Goal: Communication & Community: Answer question/provide support

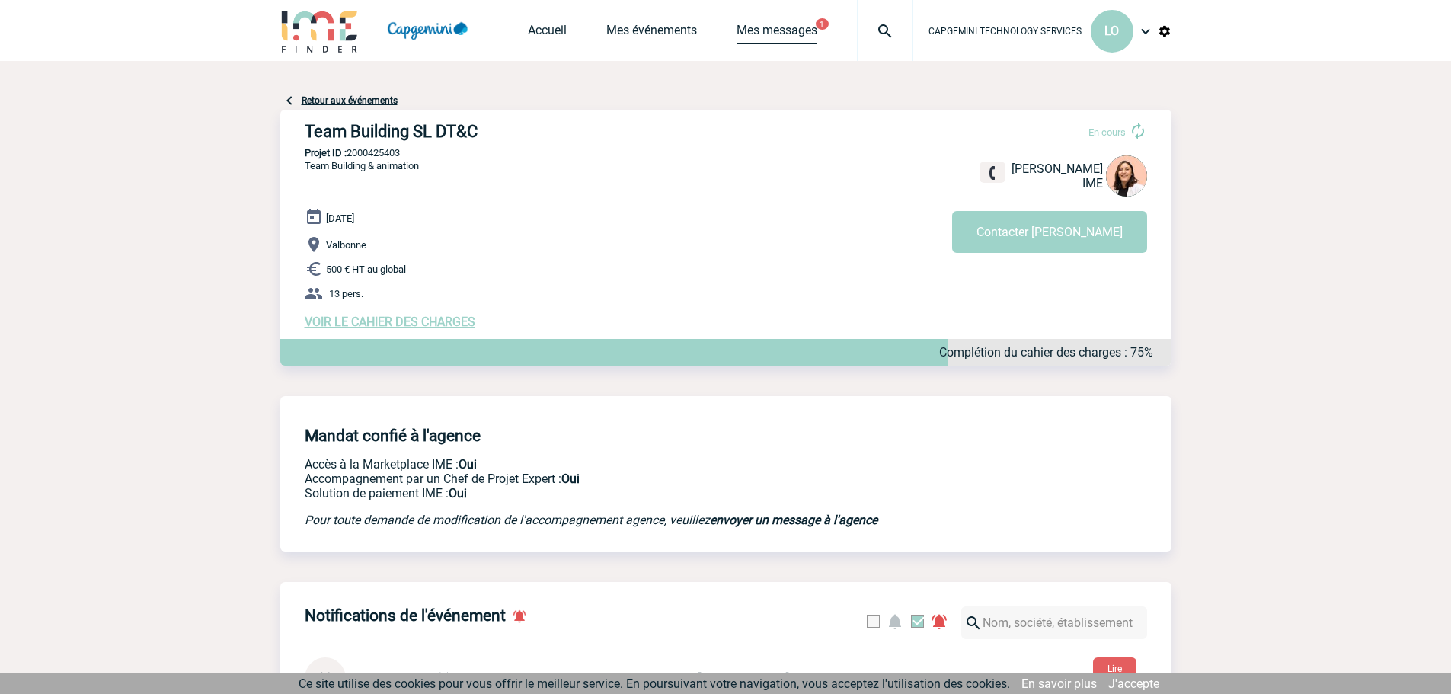
click at [772, 30] on link "Mes messages" at bounding box center [776, 33] width 81 height 21
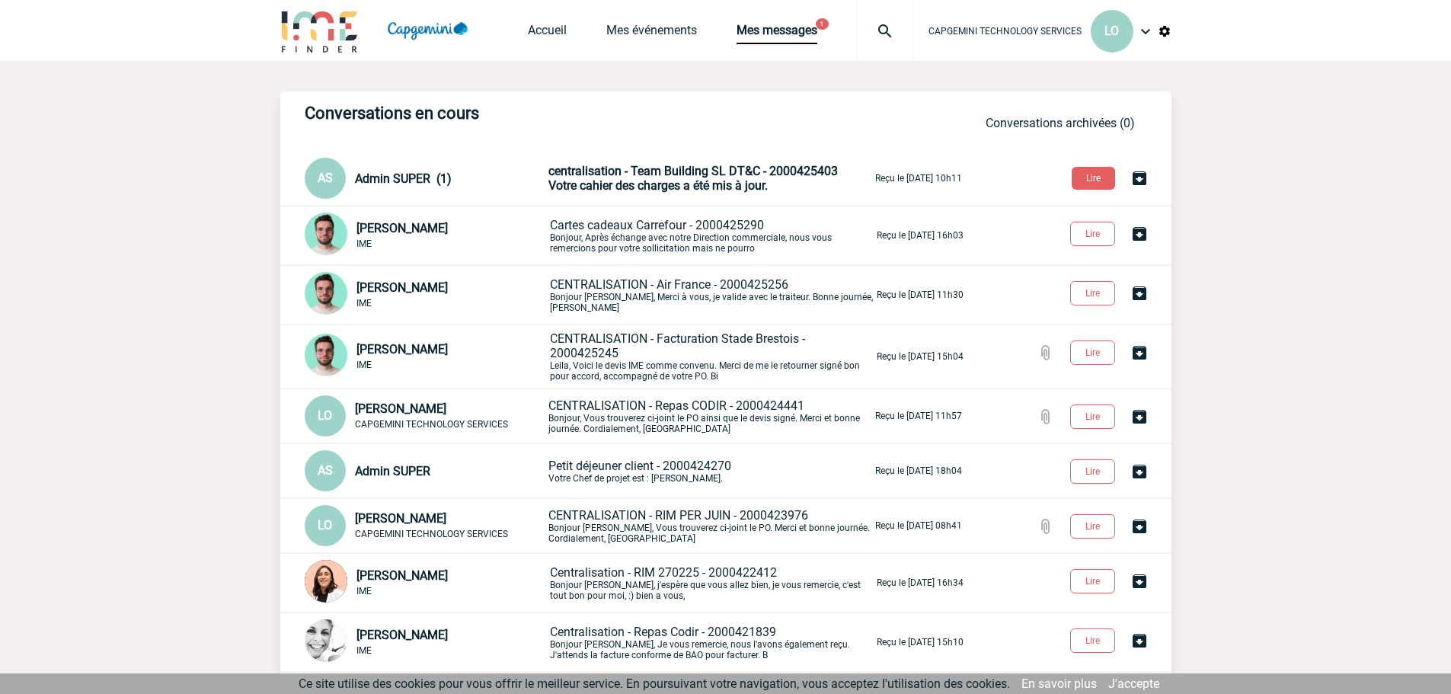
click at [654, 183] on span "Votre cahier des charges a été mis à jour." at bounding box center [657, 185] width 219 height 14
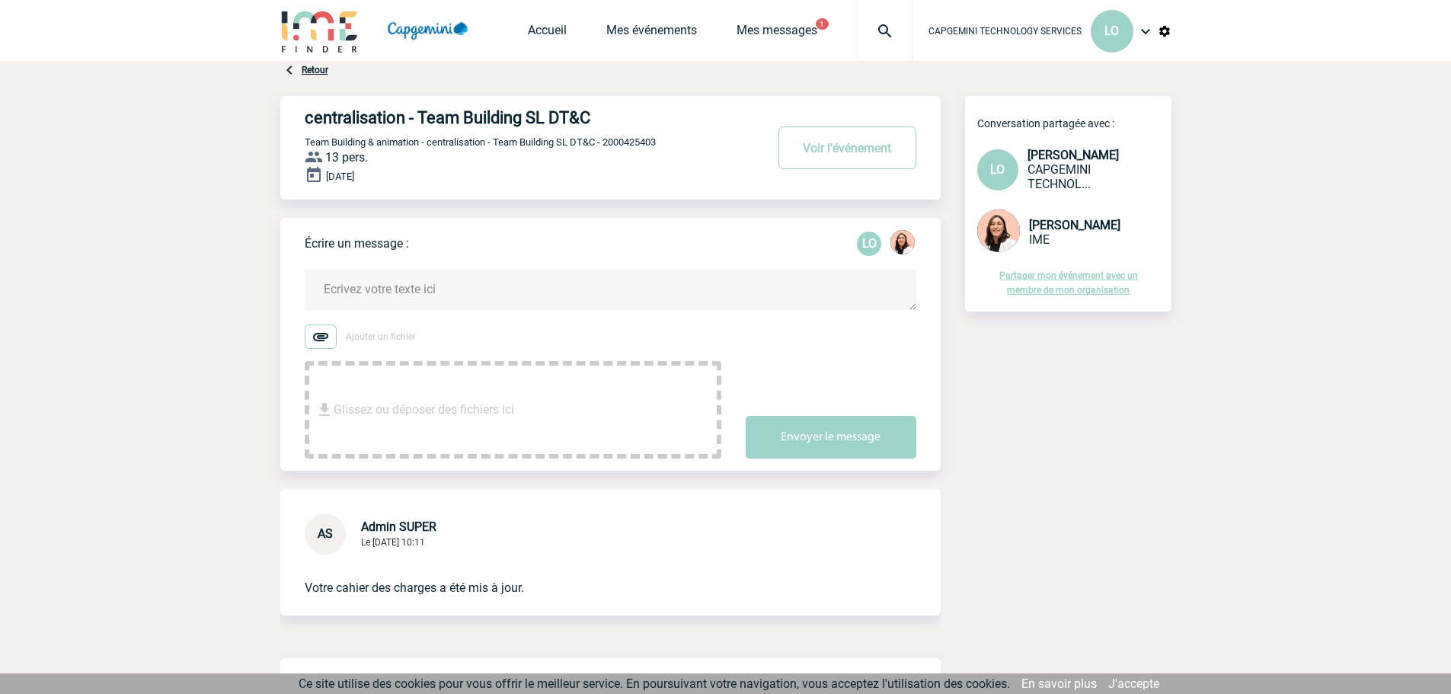
click at [652, 22] on div "Accueil Mes événements Mes messages 1 Projet, client Projet, client" at bounding box center [720, 30] width 385 height 61
click at [670, 33] on link "Mes événements" at bounding box center [651, 33] width 91 height 21
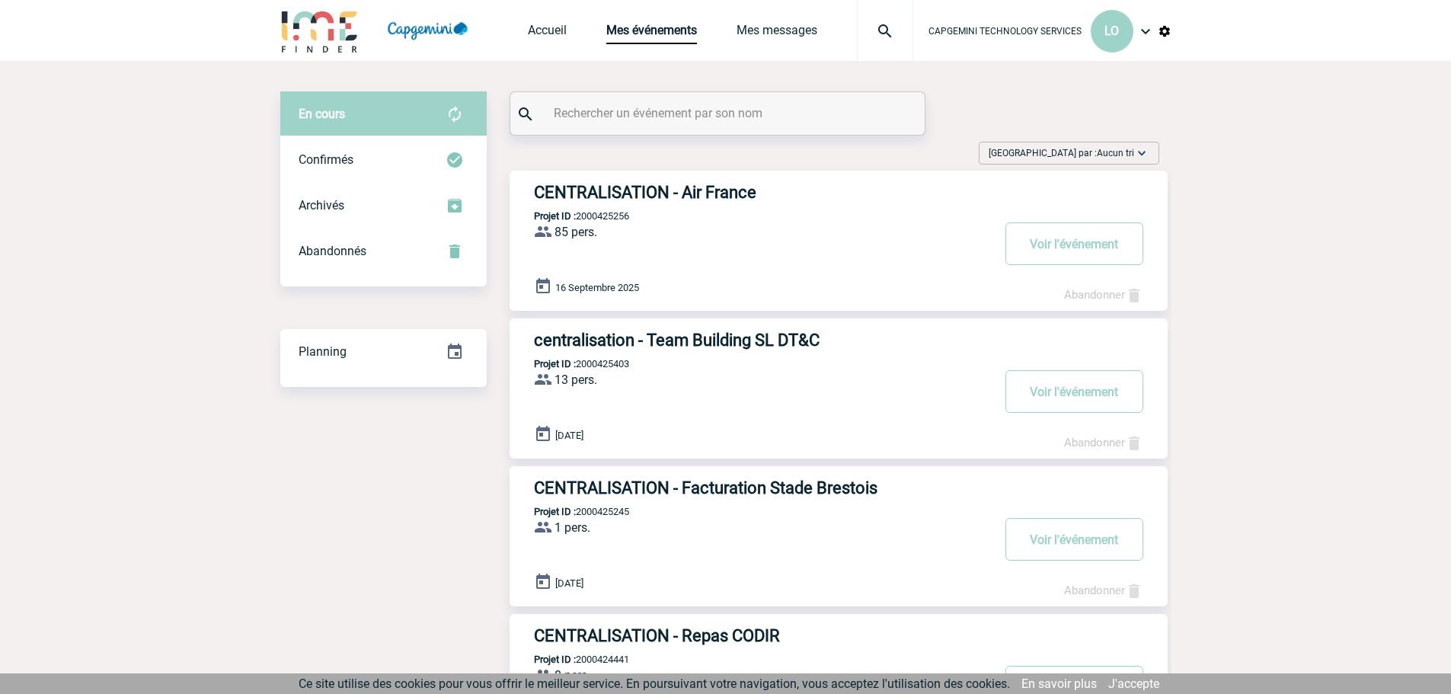
click at [637, 341] on h3 "centralisation - Team Building SL DT&C" at bounding box center [762, 340] width 457 height 19
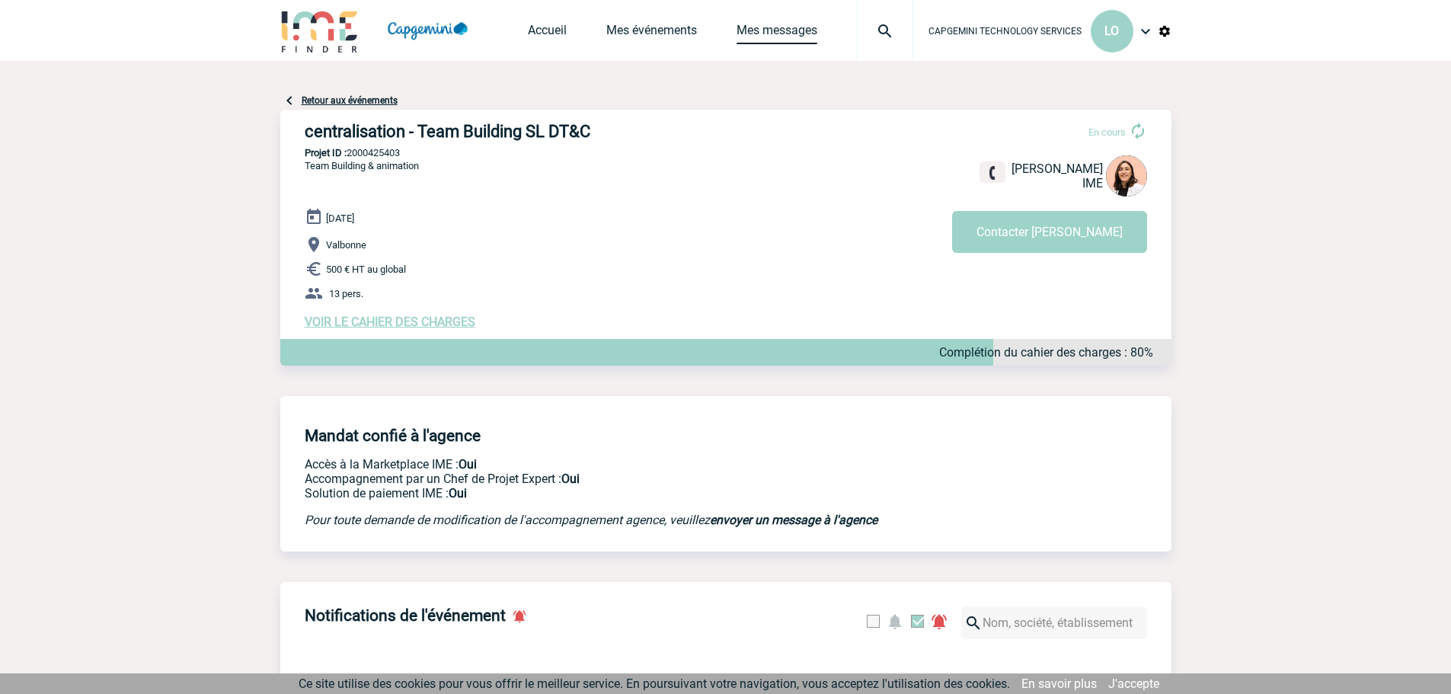
click at [797, 42] on link "Mes messages" at bounding box center [776, 33] width 81 height 21
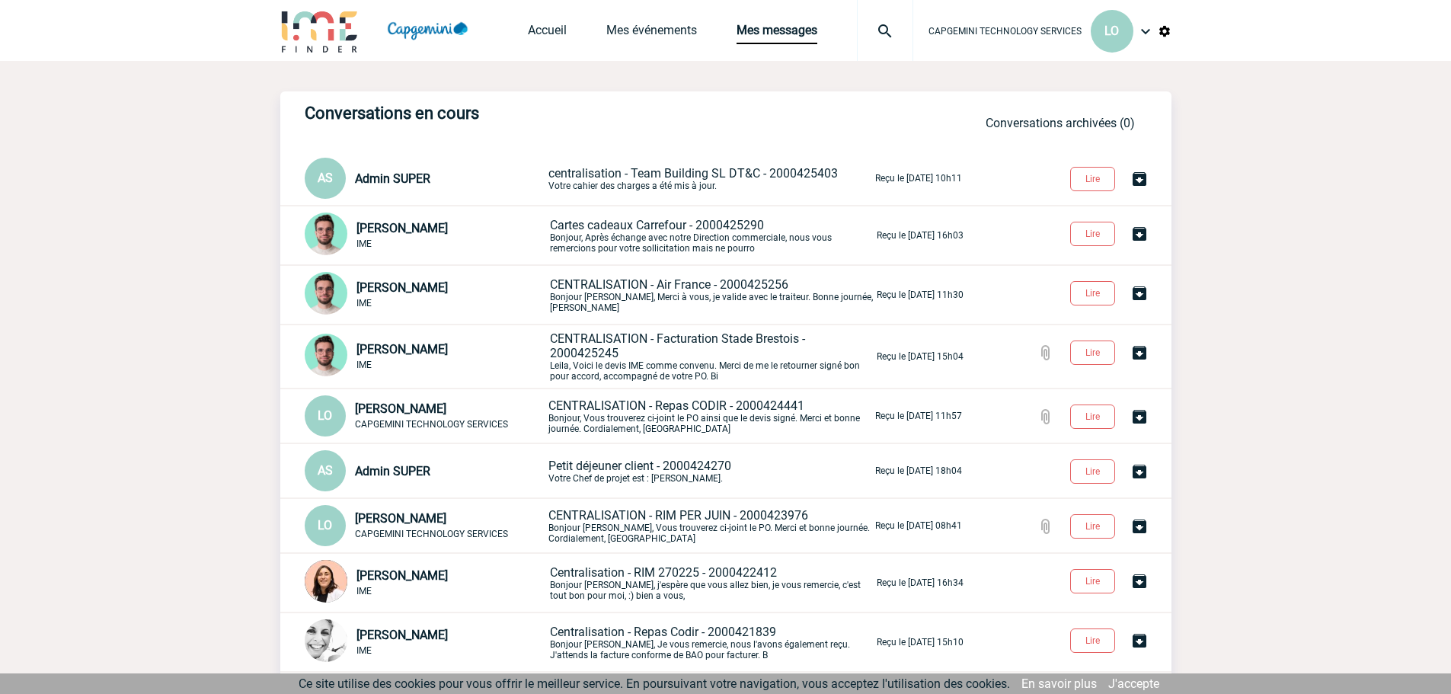
click at [582, 175] on span "centralisation - Team Building SL DT&C - 2000425403" at bounding box center [692, 173] width 289 height 14
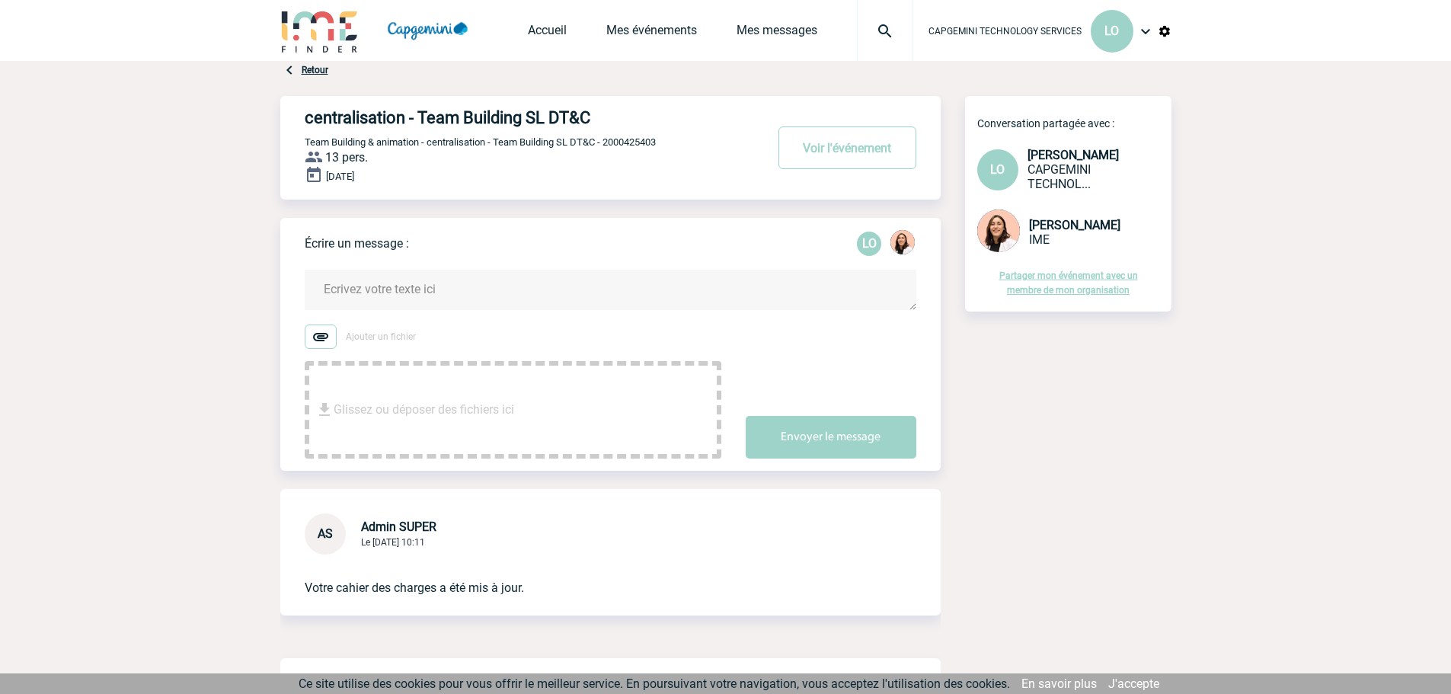
click at [487, 286] on textarea at bounding box center [611, 290] width 612 height 40
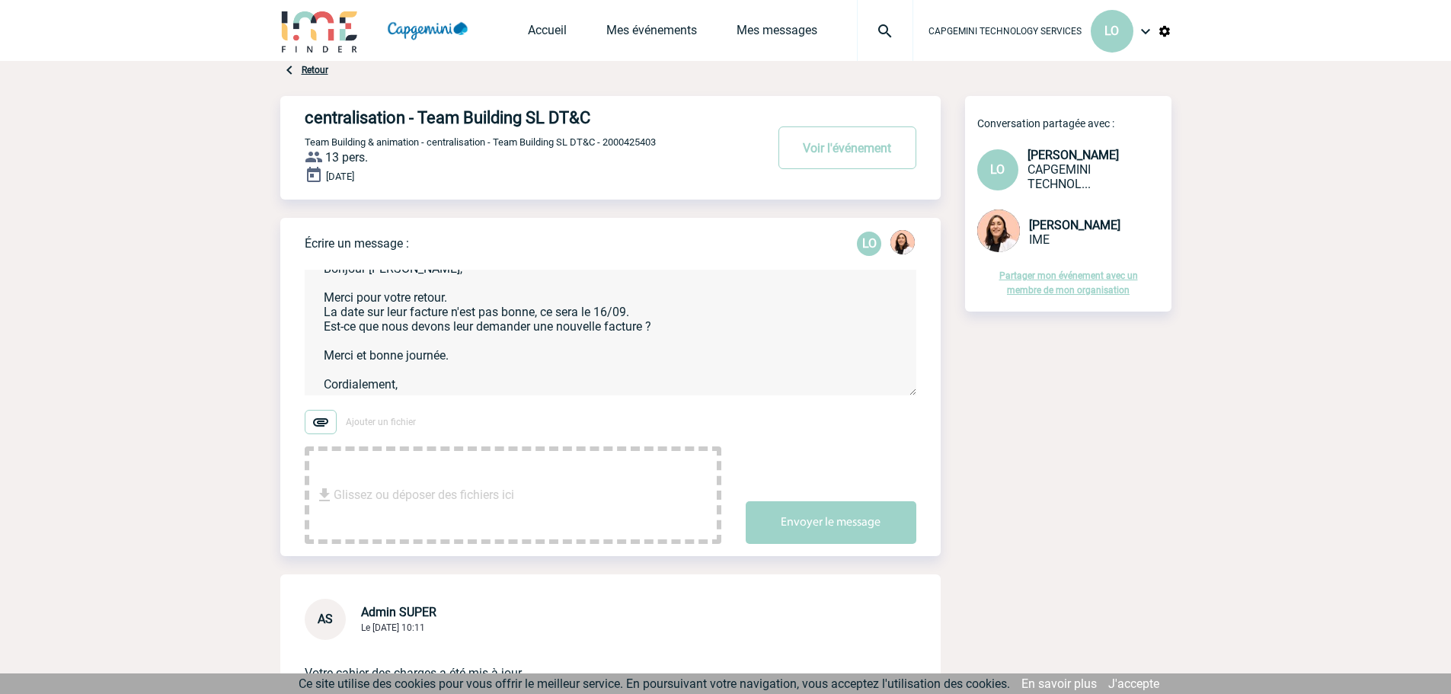
scroll to position [46, 0]
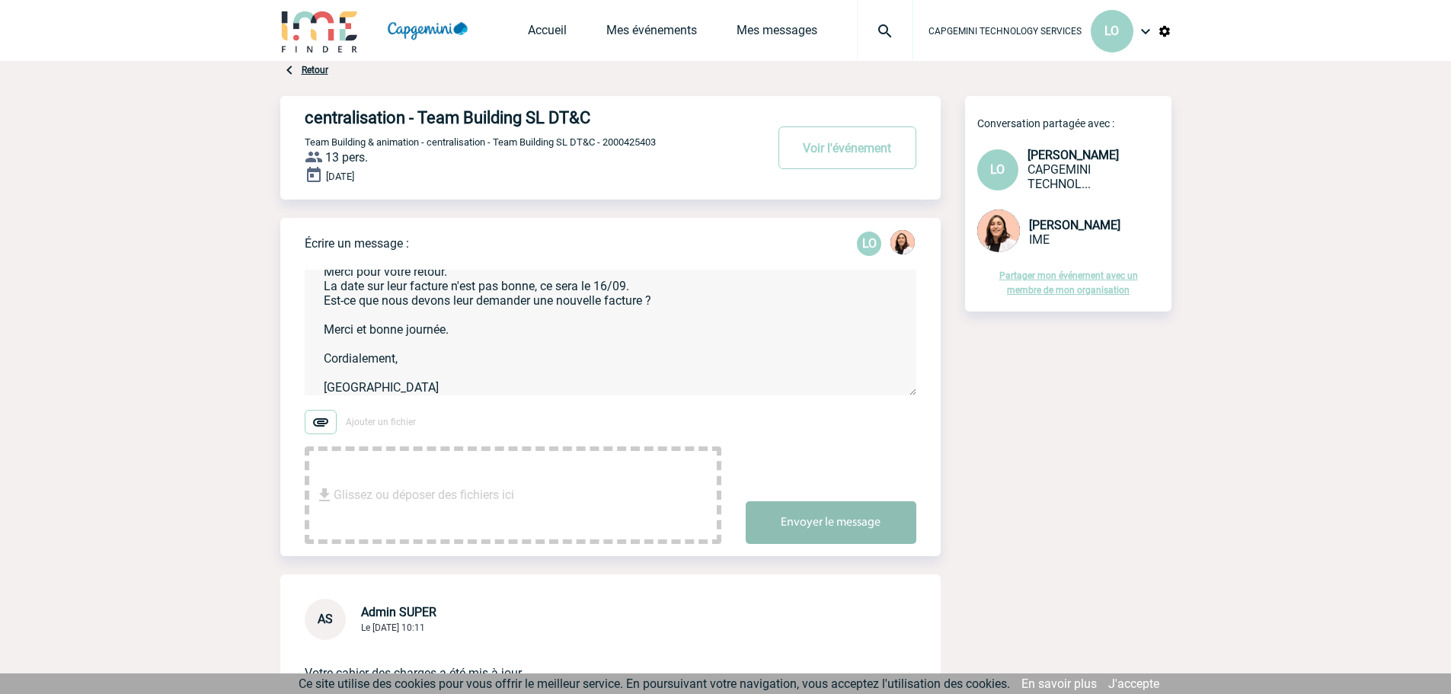
type textarea "Bonjour Melissa, Merci pour votre retour. La date sur leur facture n'est pas bo…"
click at [859, 514] on button "Envoyer le message" at bounding box center [831, 522] width 171 height 43
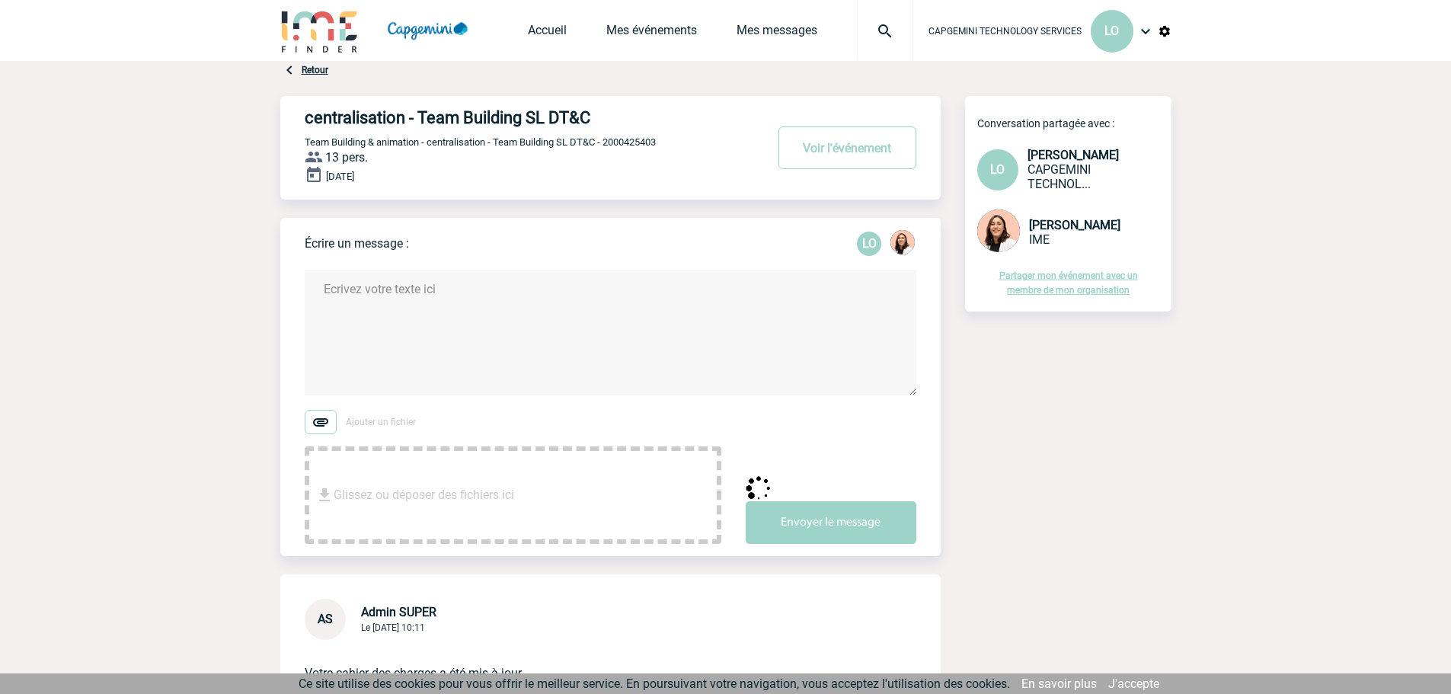
scroll to position [0, 0]
drag, startPoint x: 756, startPoint y: 30, endPoint x: 736, endPoint y: 45, distance: 24.5
click at [756, 30] on link "Mes messages" at bounding box center [776, 33] width 81 height 21
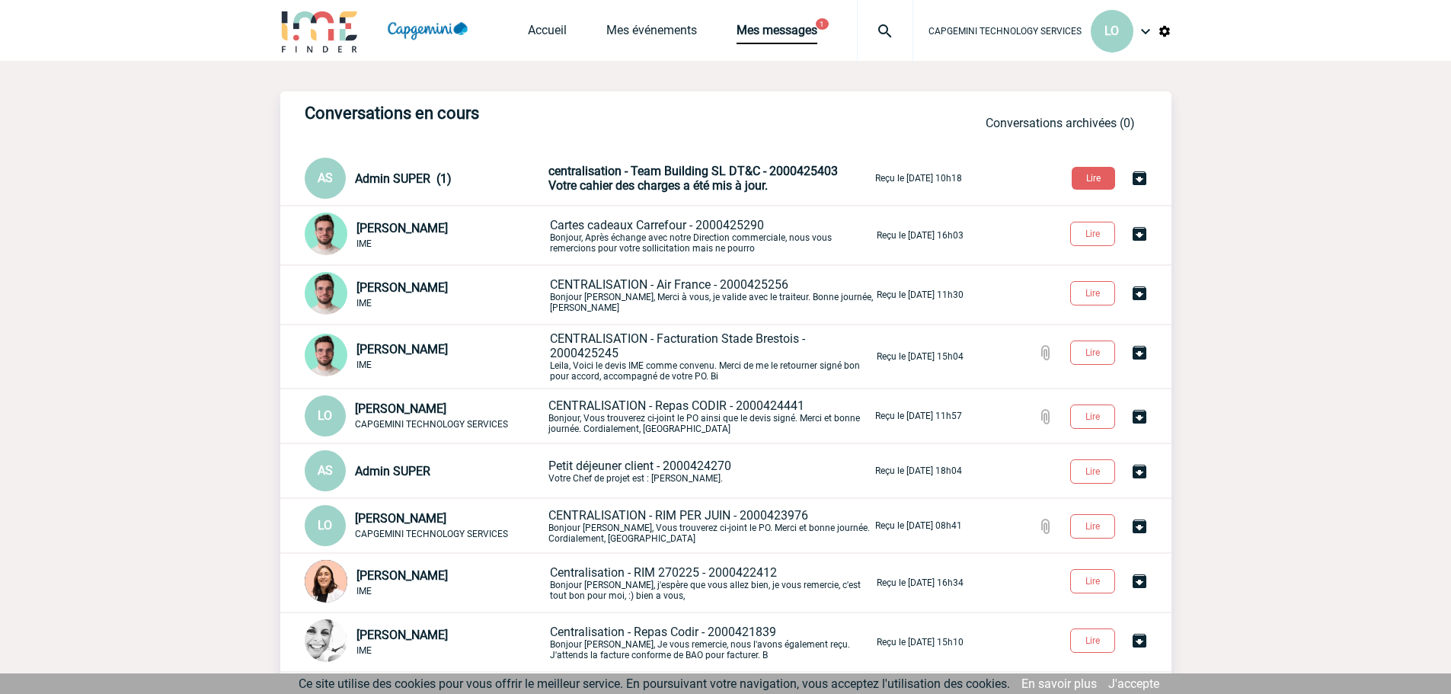
click at [604, 184] on span "Votre cahier des charges a été mis à jour." at bounding box center [657, 185] width 219 height 14
